Goal: Book appointment/travel/reservation

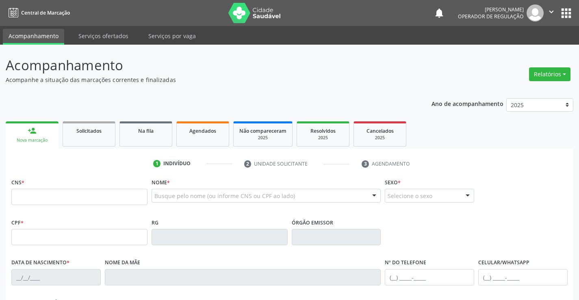
drag, startPoint x: 51, startPoint y: 196, endPoint x: 170, endPoint y: 206, distance: 119.5
click at [54, 196] on input "text" at bounding box center [79, 197] width 136 height 16
type input "702 4050 9013 5026"
type input "137.572.885-72"
type input "218445008"
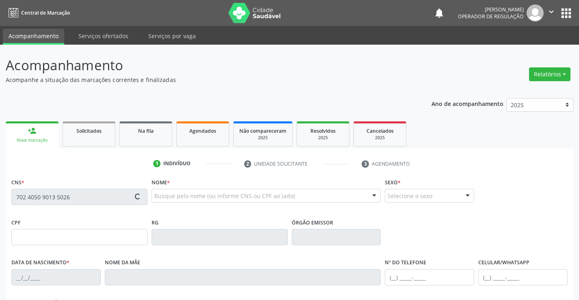
type input "22[DATE]"
type input "[PHONE_NUMBER]"
type input "137.572.885-72"
type input "S/N"
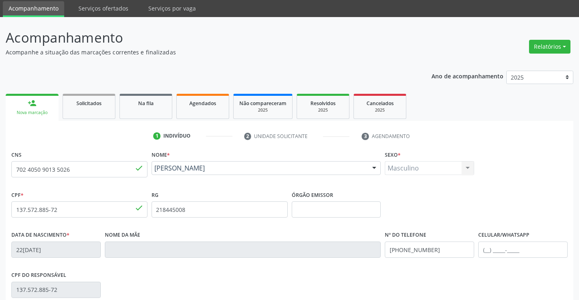
scroll to position [140, 0]
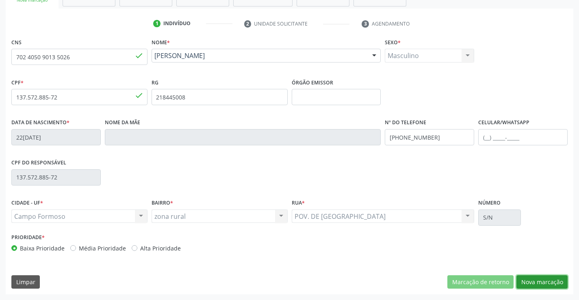
click at [544, 279] on button "Nova marcação" at bounding box center [542, 283] width 51 height 14
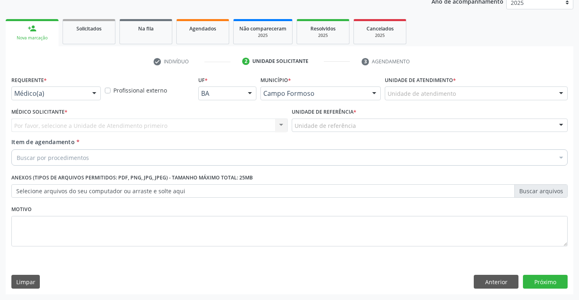
scroll to position [102, 0]
drag, startPoint x: 49, startPoint y: 96, endPoint x: 57, endPoint y: 95, distance: 7.7
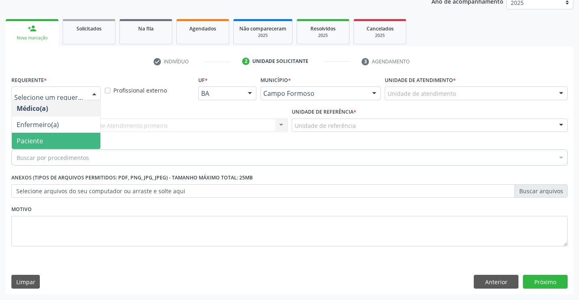
drag, startPoint x: 66, startPoint y: 141, endPoint x: 111, endPoint y: 133, distance: 45.9
click at [68, 140] on span "Paciente" at bounding box center [56, 141] width 89 height 16
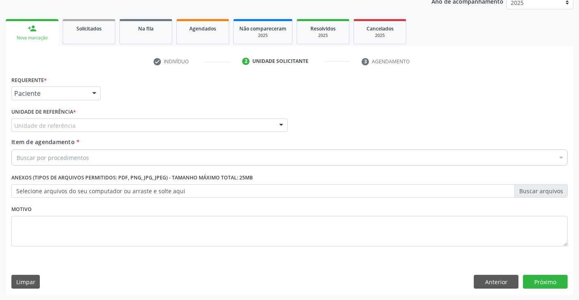
click at [148, 128] on div "Unidade de referência" at bounding box center [149, 126] width 276 height 14
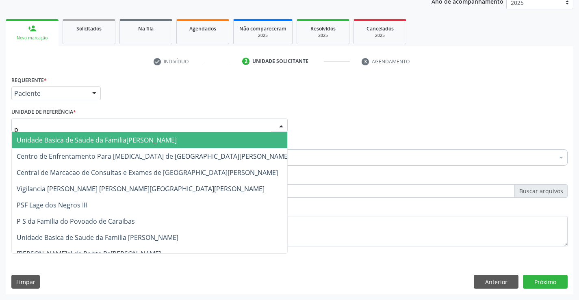
type input "po"
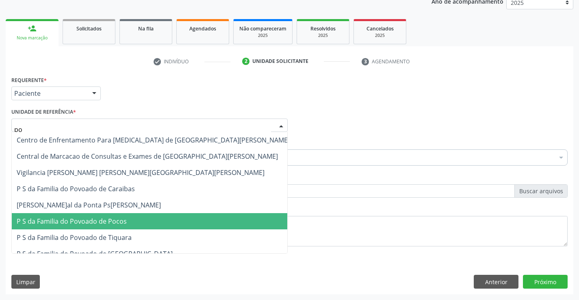
click at [86, 219] on span "P S da Familia do Povoado de Pocos" at bounding box center [72, 221] width 110 height 9
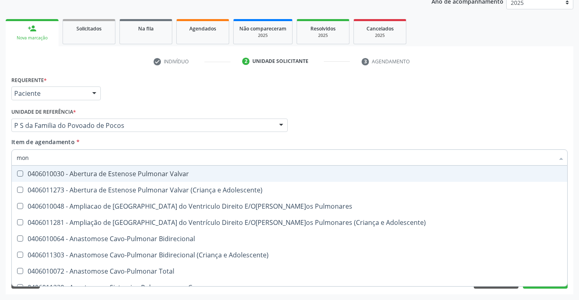
type input "moni"
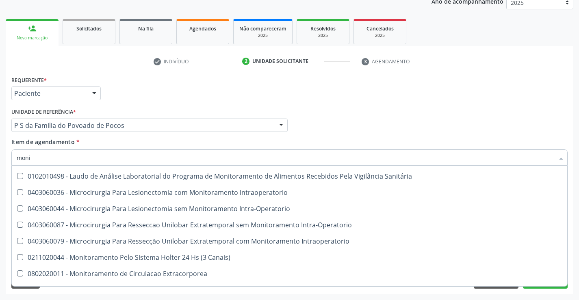
scroll to position [366, 0]
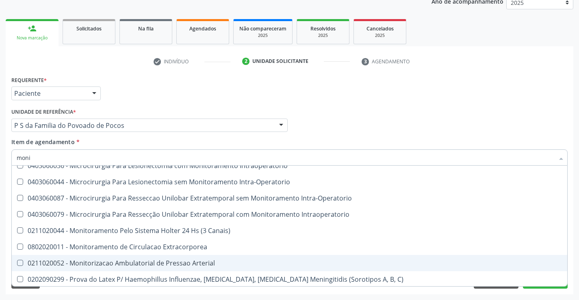
click at [108, 263] on div "0211020052 - Monitorizacao Ambulatorial de Pressao Arterial" at bounding box center [293, 263] width 552 height 7
checkbox Arterial "true"
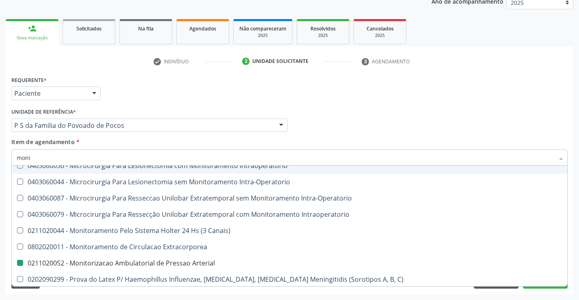
click at [174, 141] on div "Item de agendamento * moni Desfazer seleção 0604670010 - Brimonidina 2,0 Mg/Ml …" at bounding box center [289, 151] width 556 height 26
checkbox Amonia "true"
checkbox Arterial "false"
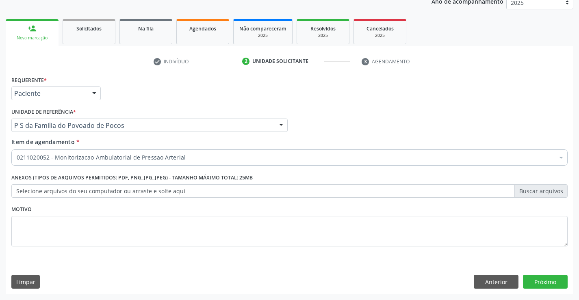
scroll to position [0, 0]
click at [546, 280] on button "Próximo" at bounding box center [545, 282] width 45 height 14
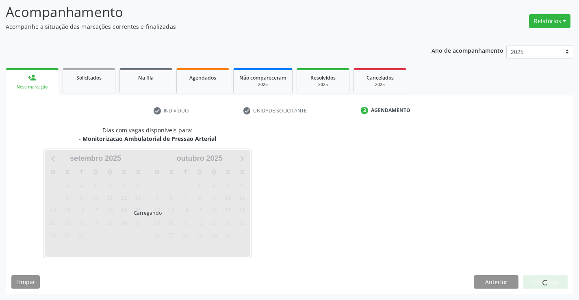
scroll to position [53, 0]
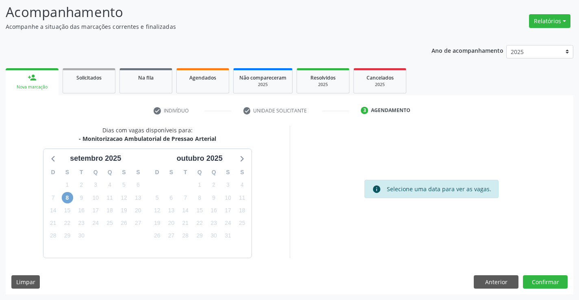
click at [67, 195] on span "8" at bounding box center [67, 197] width 11 height 11
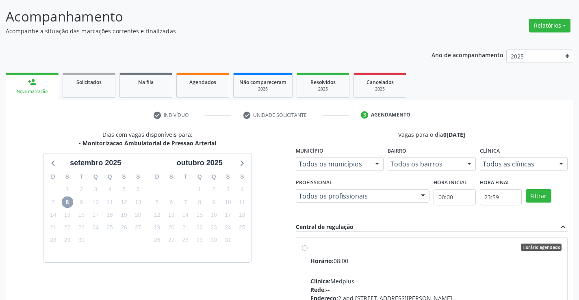
scroll to position [171, 0]
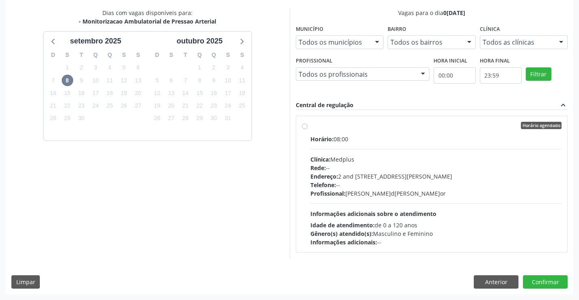
click at [311, 128] on label "Horário agendado Horário: 08:00 Clínica: Medplus Rede: -- Endereço: 2 and [STRE…" at bounding box center [437, 184] width 252 height 125
click at [307, 128] on input "Horário agendado Horário: 08:00 Clínica: Medplus Rede: -- Endereço: 2 and [STRE…" at bounding box center [305, 125] width 6 height 7
radio input "true"
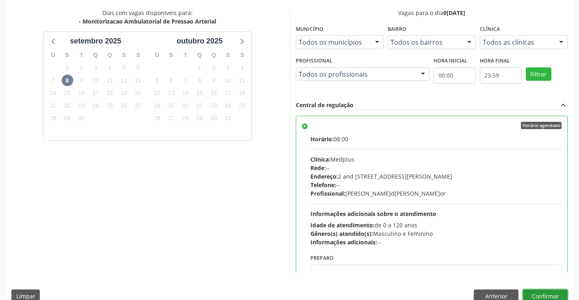
click at [544, 293] on button "Confirmar" at bounding box center [545, 297] width 45 height 14
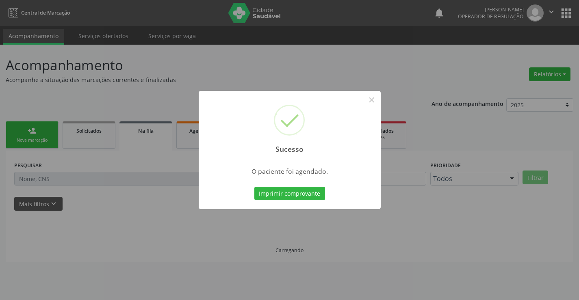
scroll to position [0, 0]
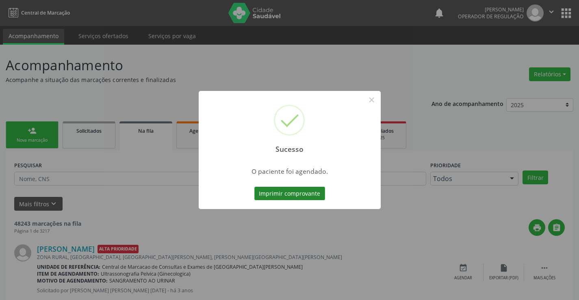
click at [282, 193] on button "Imprimir comprovante" at bounding box center [289, 194] width 71 height 14
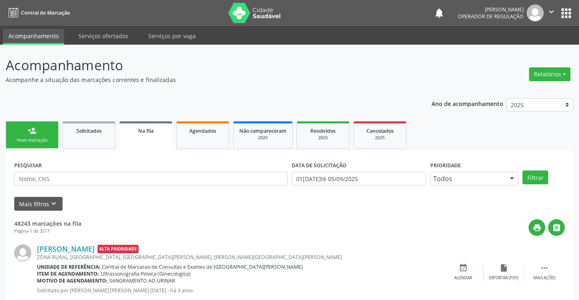
click at [233, 195] on form "PESQUISAR DATA DE SOLICITAÇÃO [DATE] até [DATE] Prioridade Todos Todos Baixa Pr…" at bounding box center [289, 185] width 551 height 52
click at [552, 11] on icon "" at bounding box center [551, 11] width 9 height 9
click at [526, 51] on link "Sair" at bounding box center [531, 49] width 56 height 11
